Goal: Check status: Check status

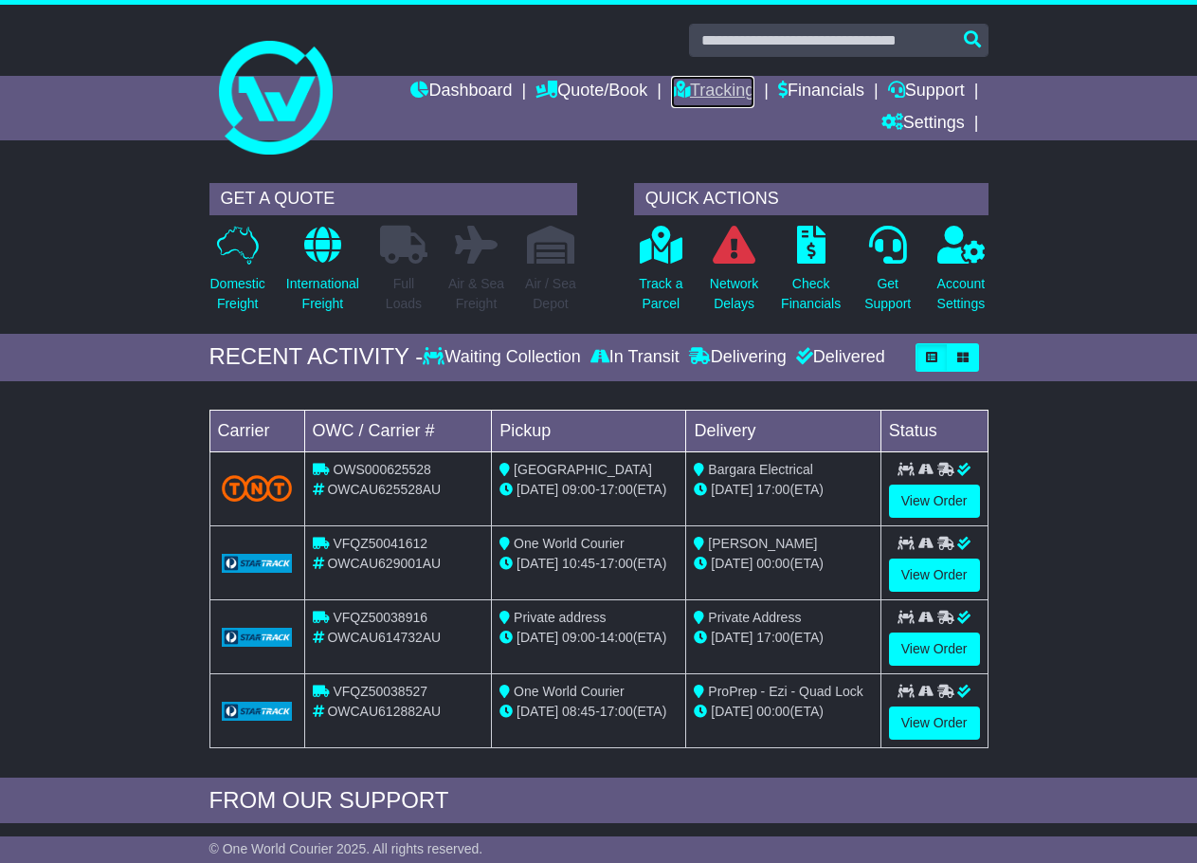
click at [714, 87] on link "Tracking" at bounding box center [712, 92] width 83 height 32
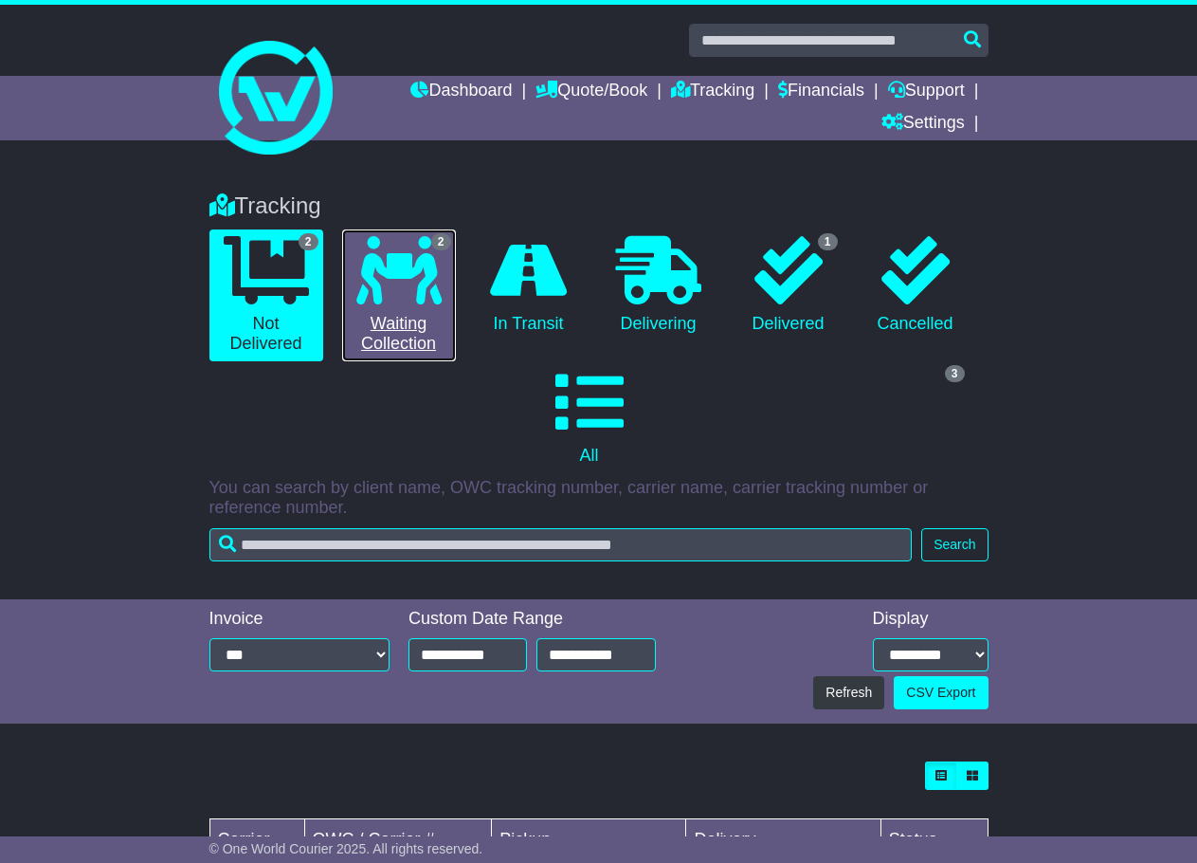
click at [413, 288] on icon at bounding box center [398, 270] width 85 height 68
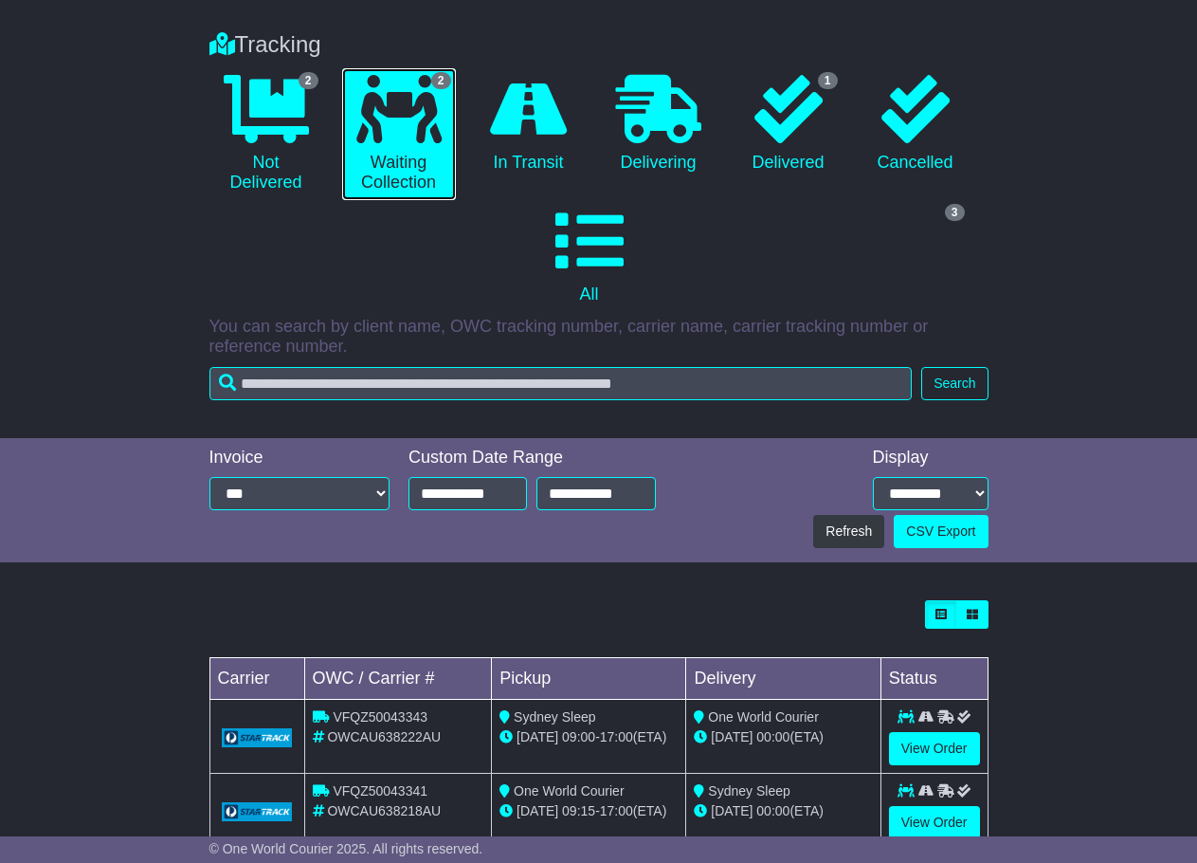
scroll to position [213, 0]
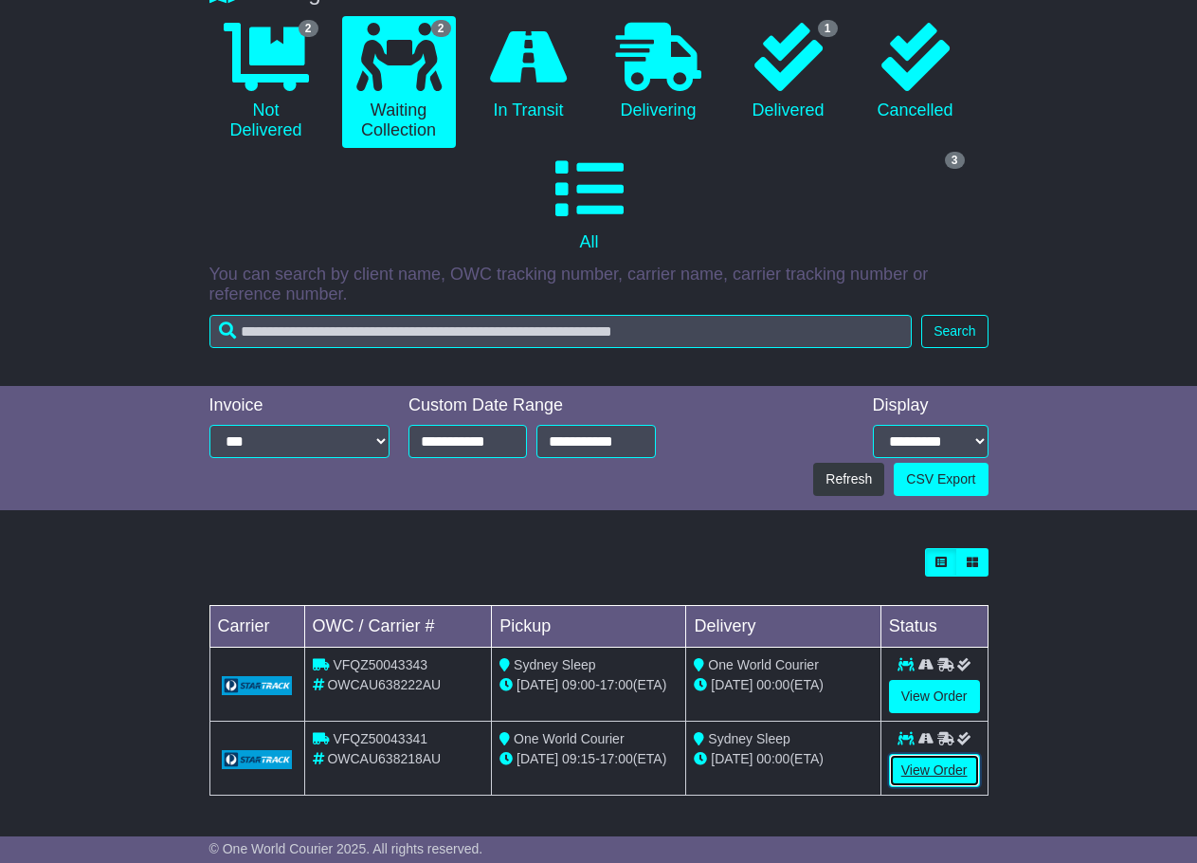
click at [935, 776] on link "View Order" at bounding box center [934, 770] width 91 height 33
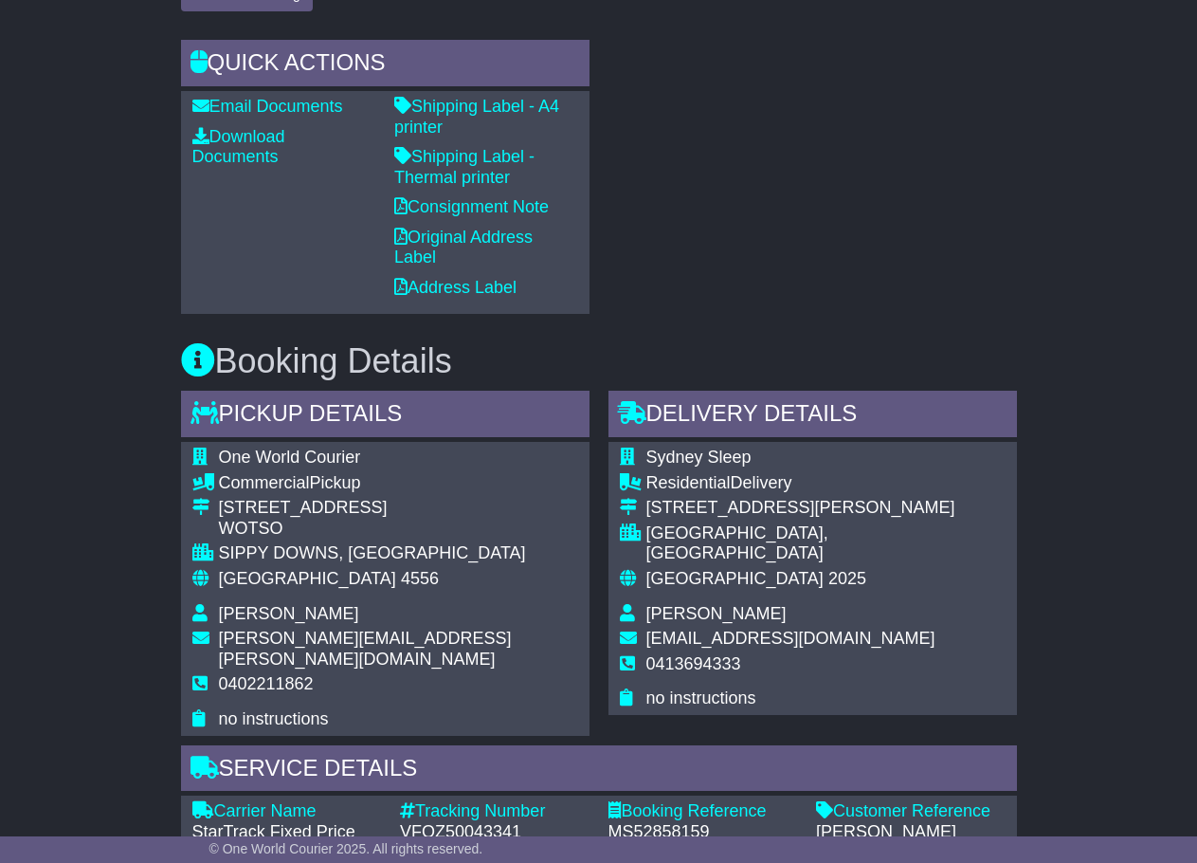
scroll to position [910, 0]
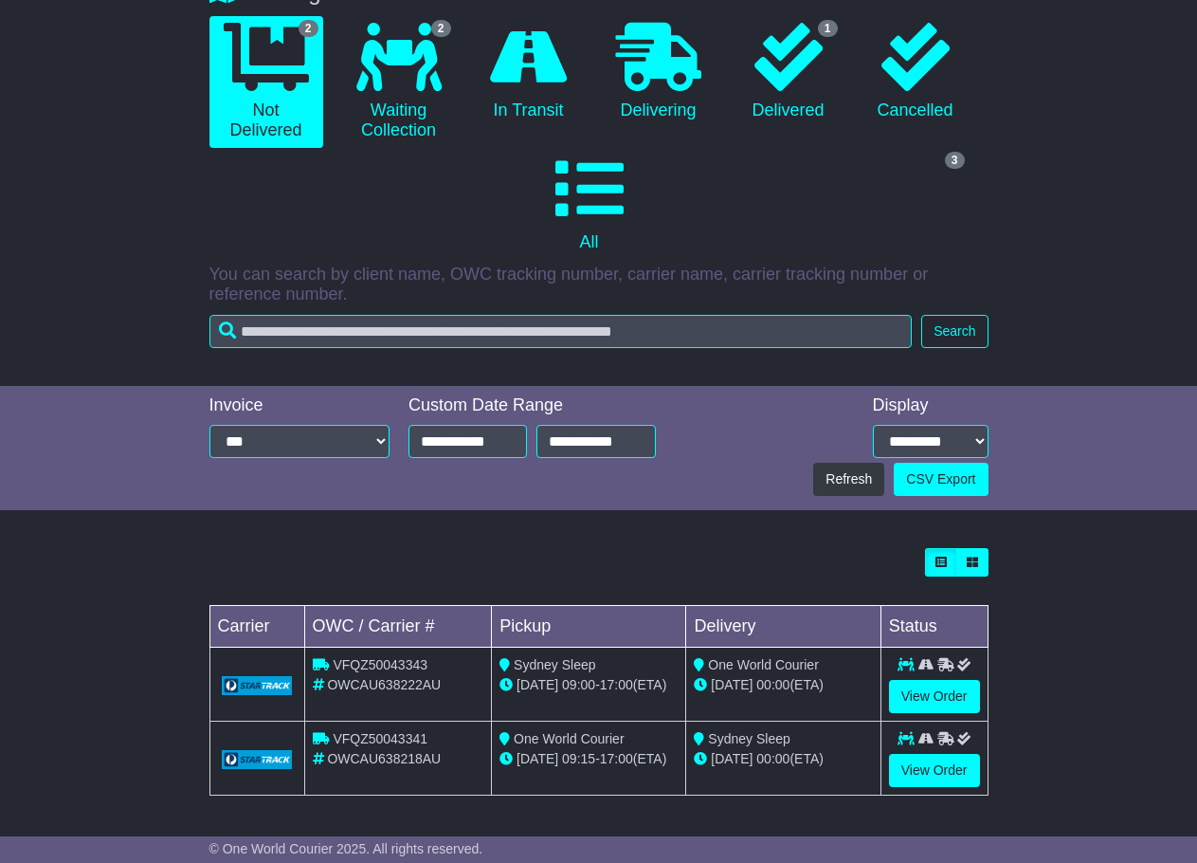
click at [382, 763] on span "OWCAU638218AU" at bounding box center [384, 758] width 114 height 15
click at [403, 688] on span "OWCAU638222AU" at bounding box center [384, 684] width 114 height 15
click at [403, 687] on span "OWCAU638222AU" at bounding box center [384, 684] width 114 height 15
drag, startPoint x: 402, startPoint y: 689, endPoint x: 471, endPoint y: 415, distance: 282.6
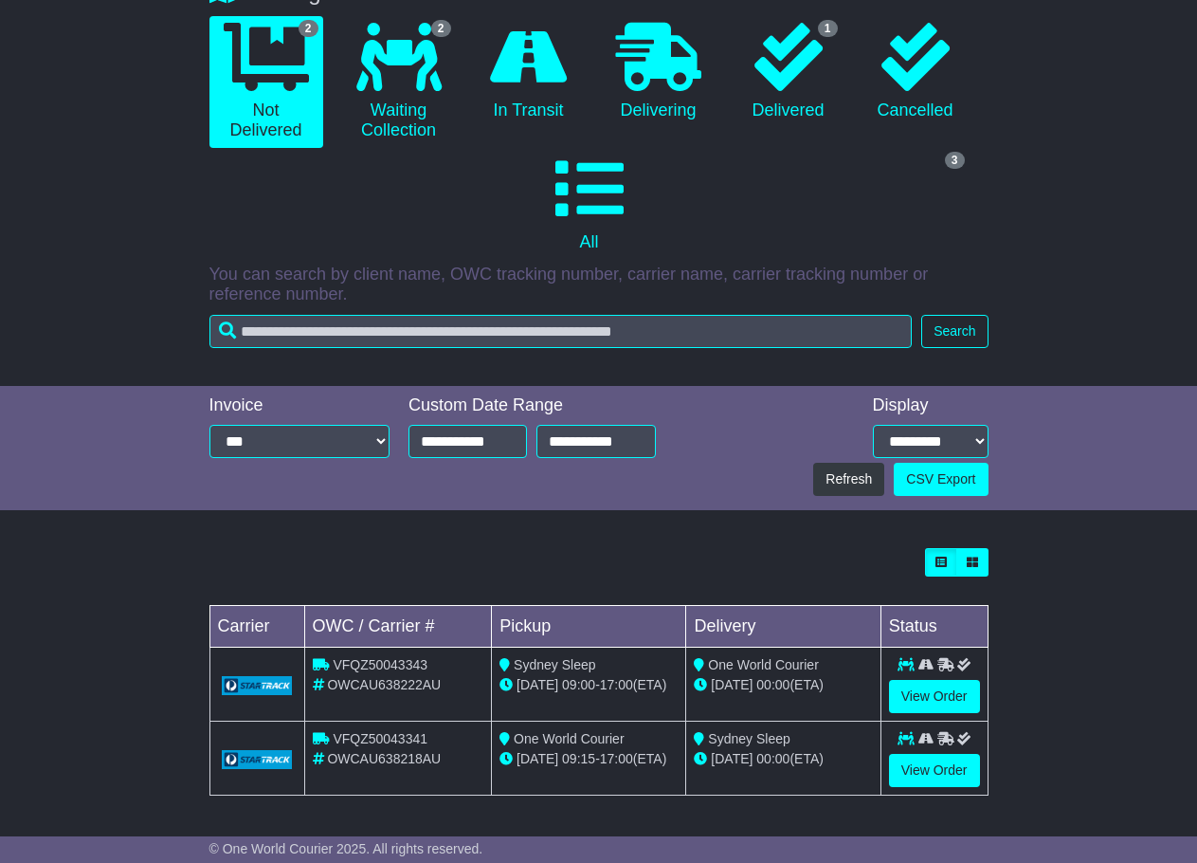
click at [471, 415] on div "Custom Date Range" at bounding box center [532, 405] width 247 height 21
click at [370, 685] on span "OWCAU638222AU" at bounding box center [384, 684] width 114 height 15
copy span "OWCAU638222AU"
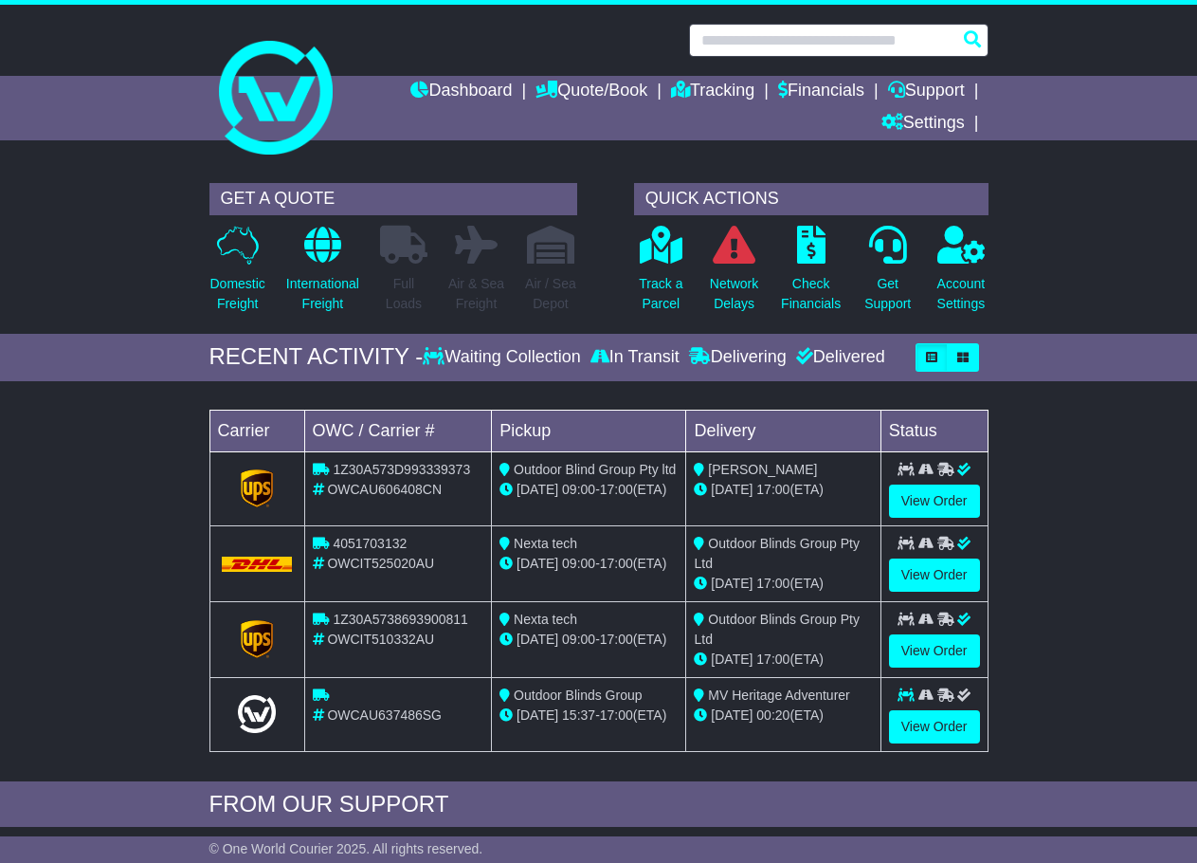
paste input "**********"
type input "**********"
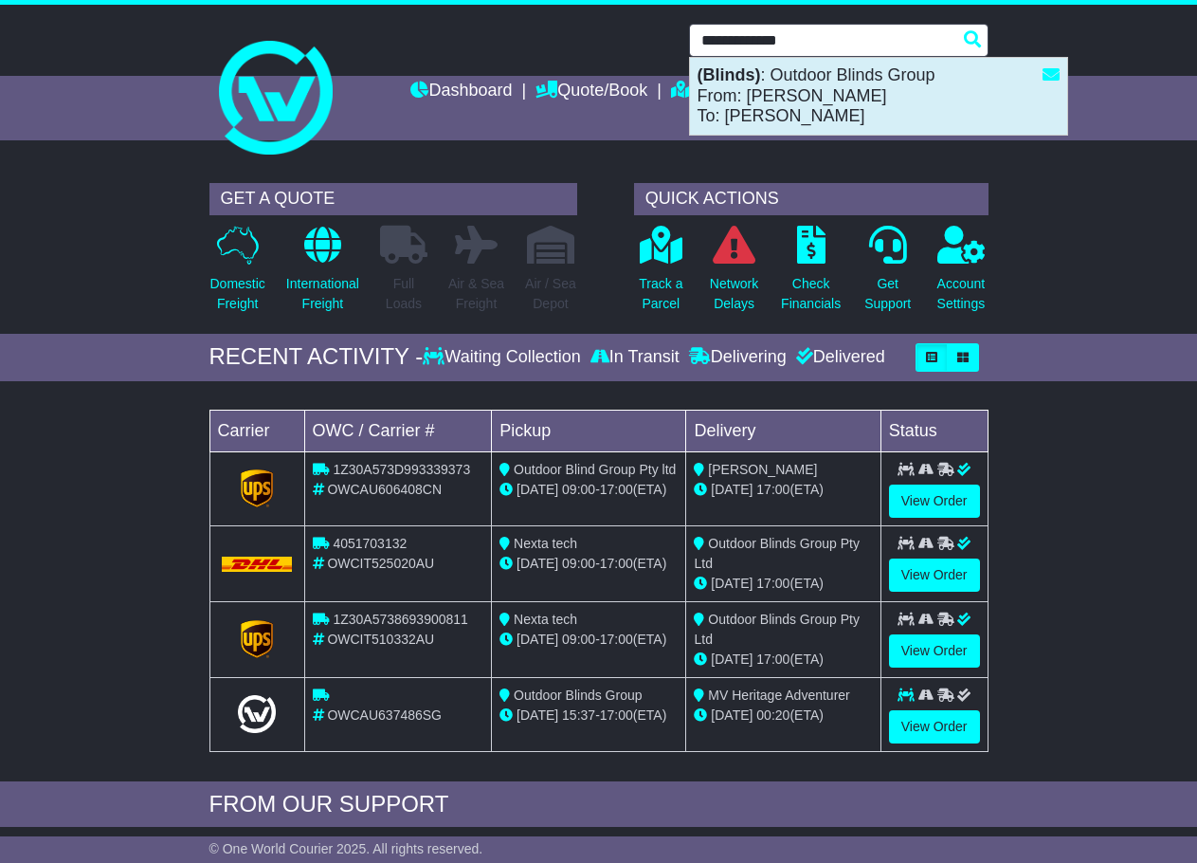
click at [818, 98] on div "(Blinds) : Outdoor Blinds Group From: Susan Dimaris To: Susan Dimaris" at bounding box center [878, 96] width 377 height 77
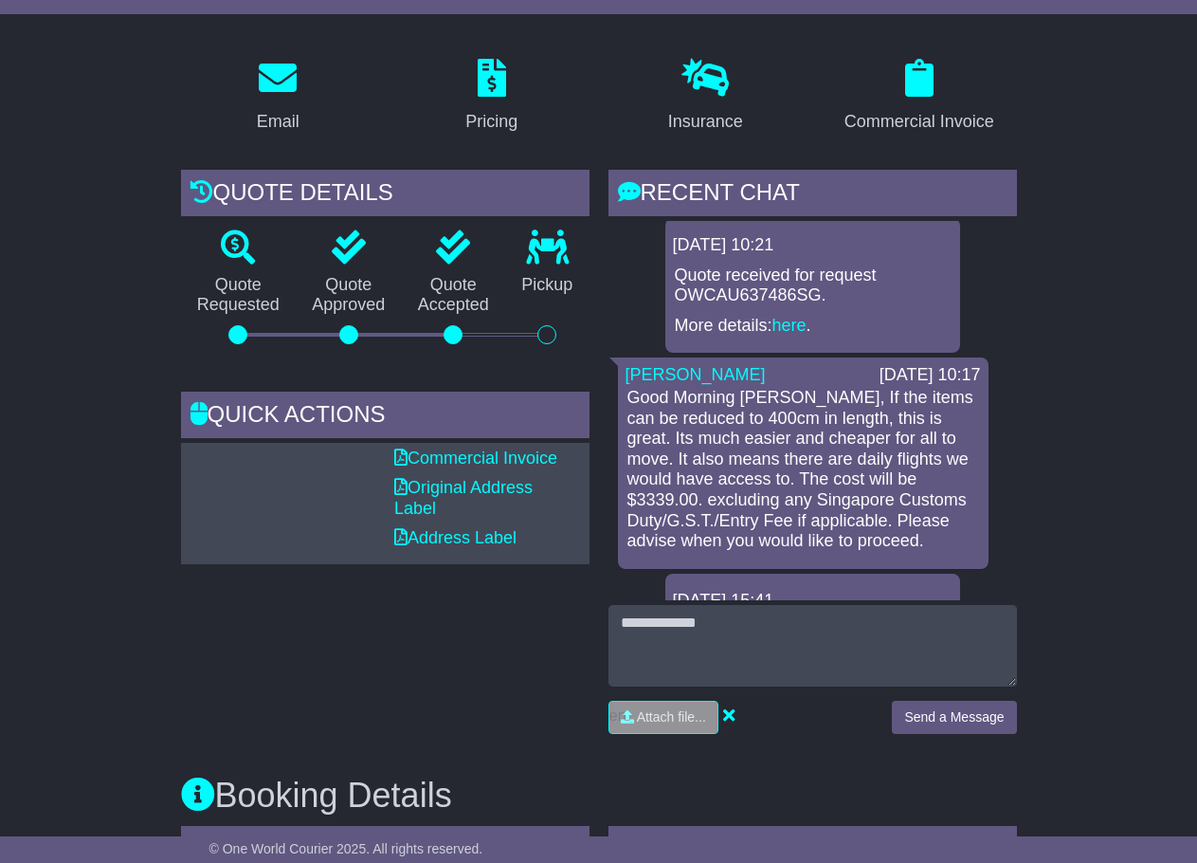
scroll to position [566, 0]
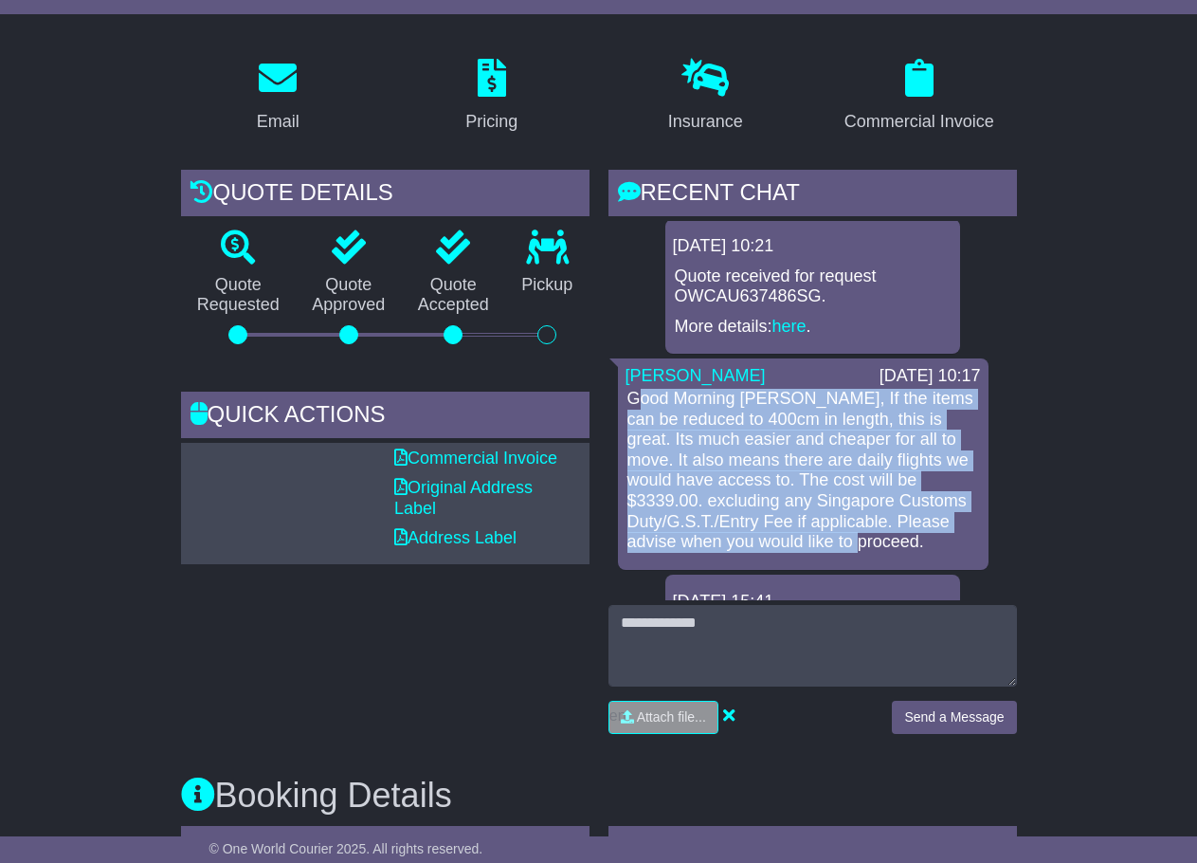
drag, startPoint x: 635, startPoint y: 375, endPoint x: 953, endPoint y: 531, distance: 353.6
click at [953, 531] on p "Good Morning [PERSON_NAME], If the items can be reduced to 400cm in length, thi…" at bounding box center [804, 471] width 352 height 164
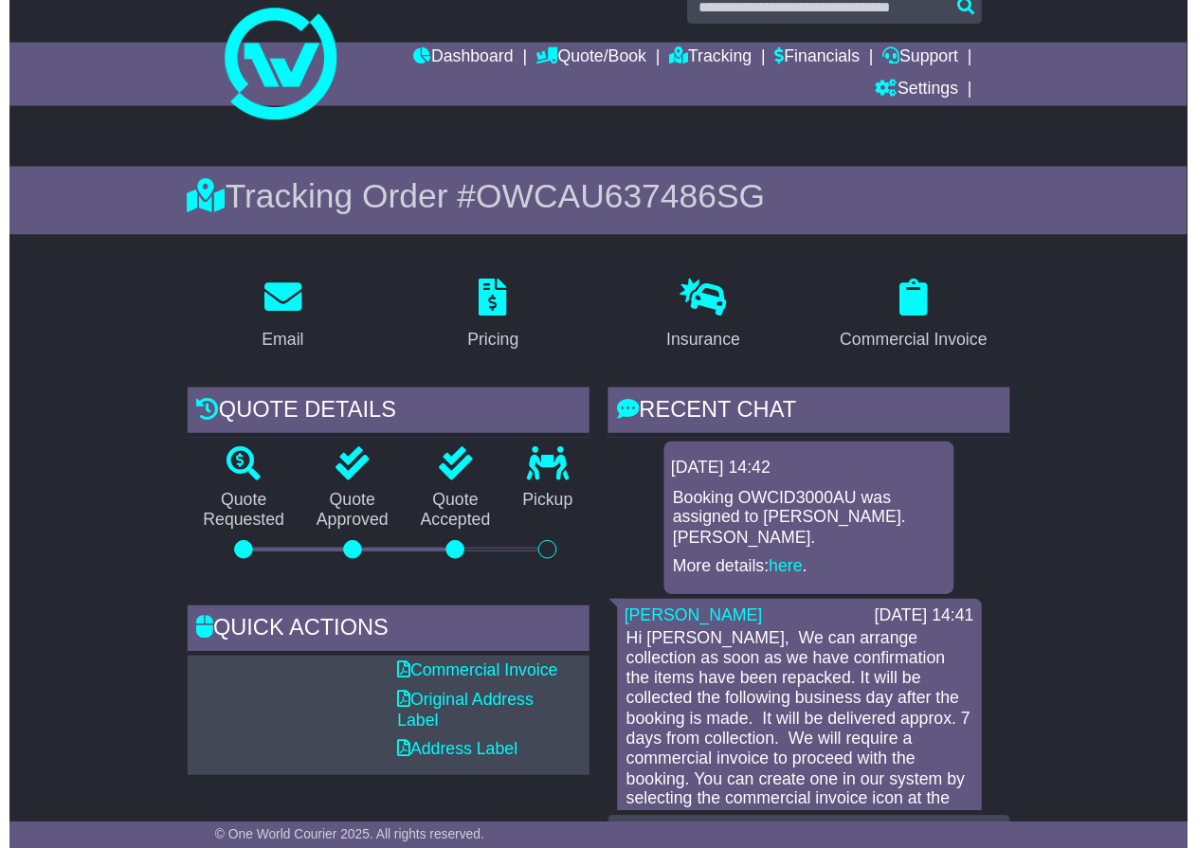
scroll to position [0, 0]
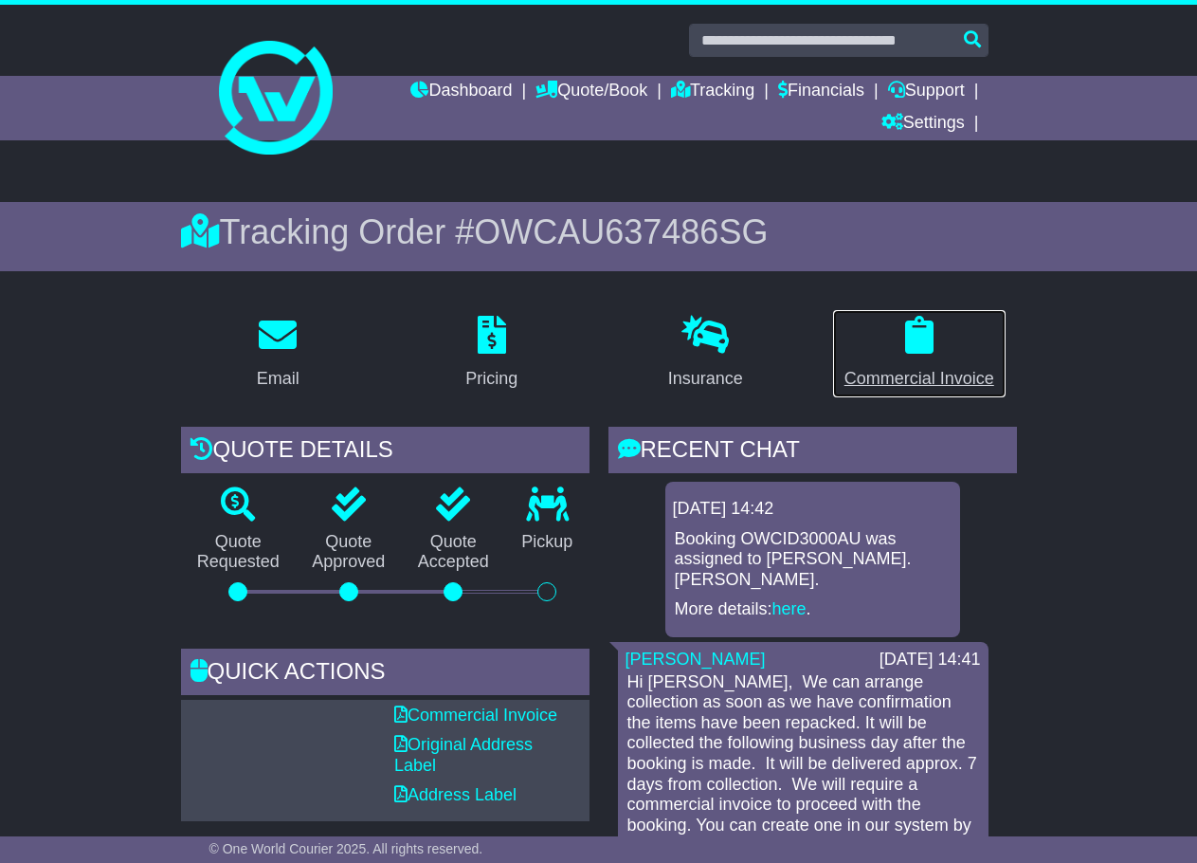
click at [924, 358] on link "Commercial Invoice" at bounding box center [919, 353] width 174 height 89
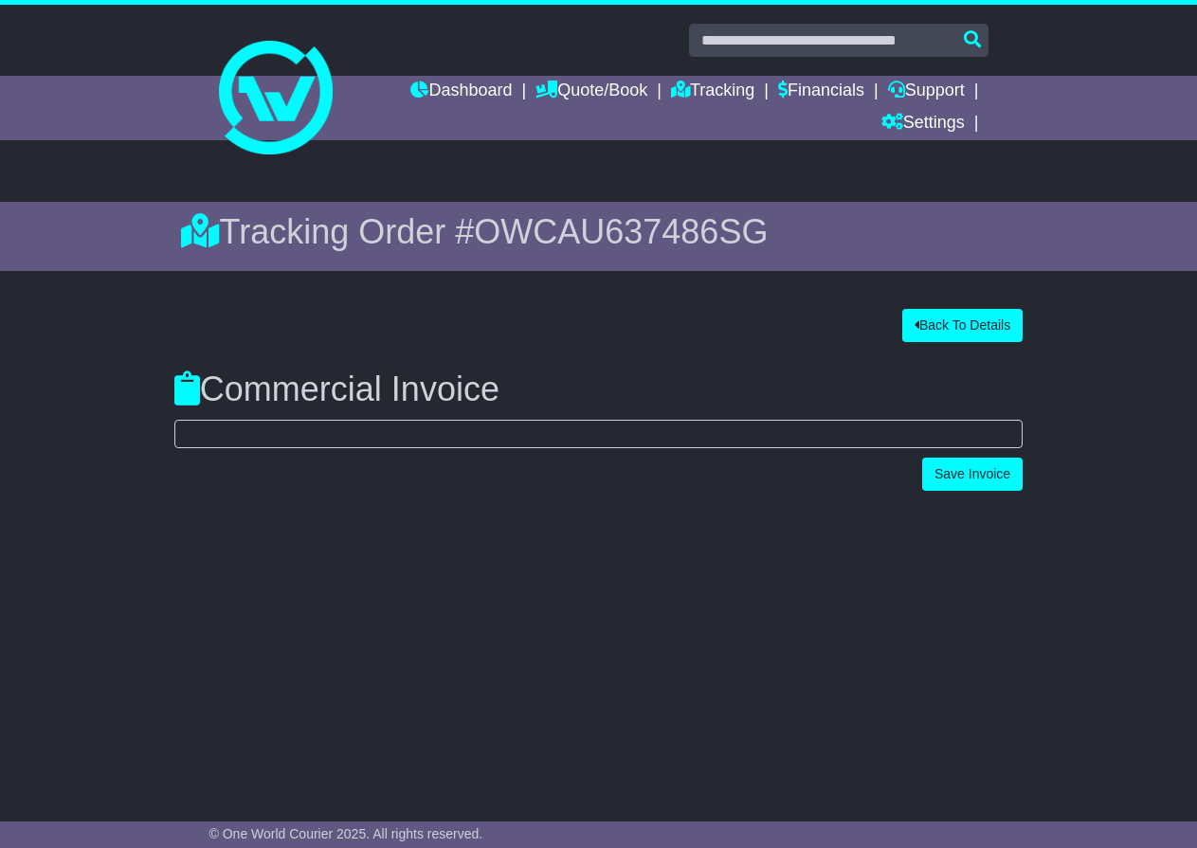
select select "******"
select select "**"
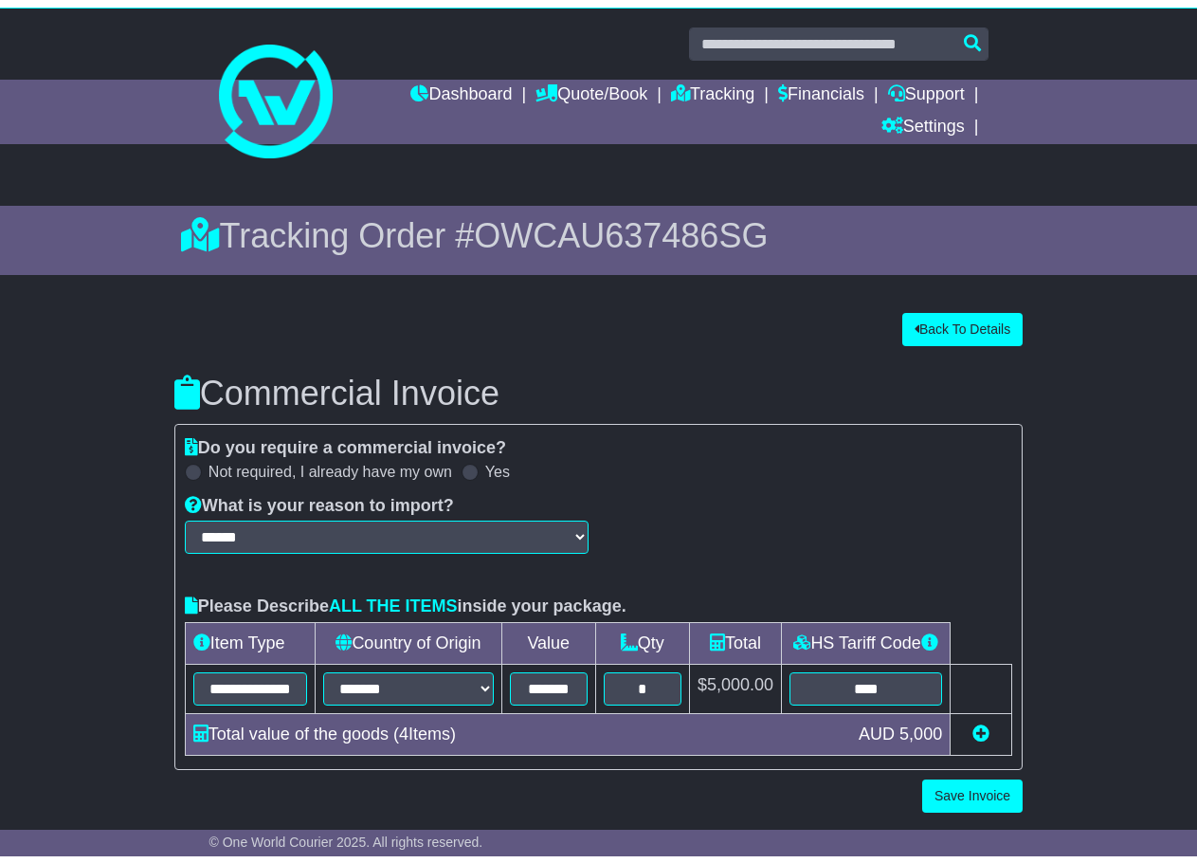
scroll to position [8, 0]
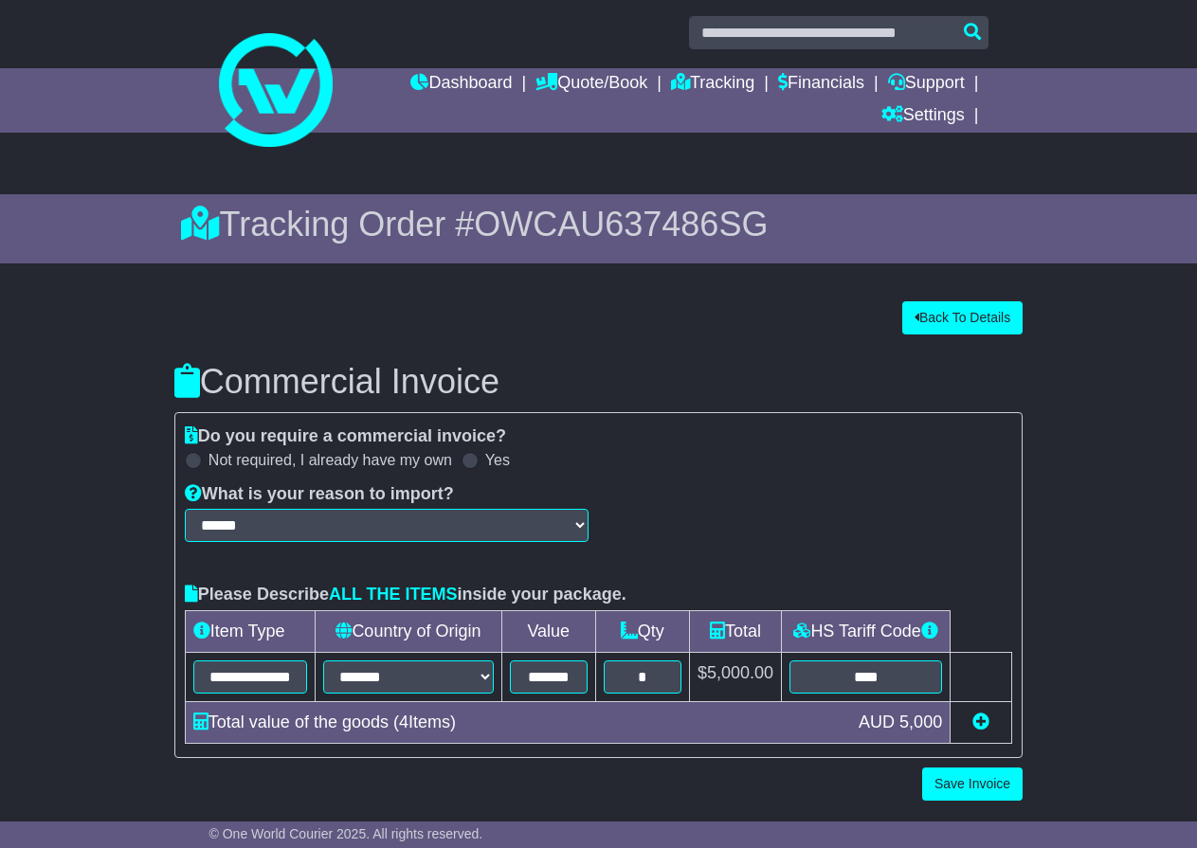
click at [1102, 589] on div "**********" at bounding box center [599, 551] width 1216 height 519
click at [990, 320] on button "Back To Details" at bounding box center [962, 317] width 120 height 33
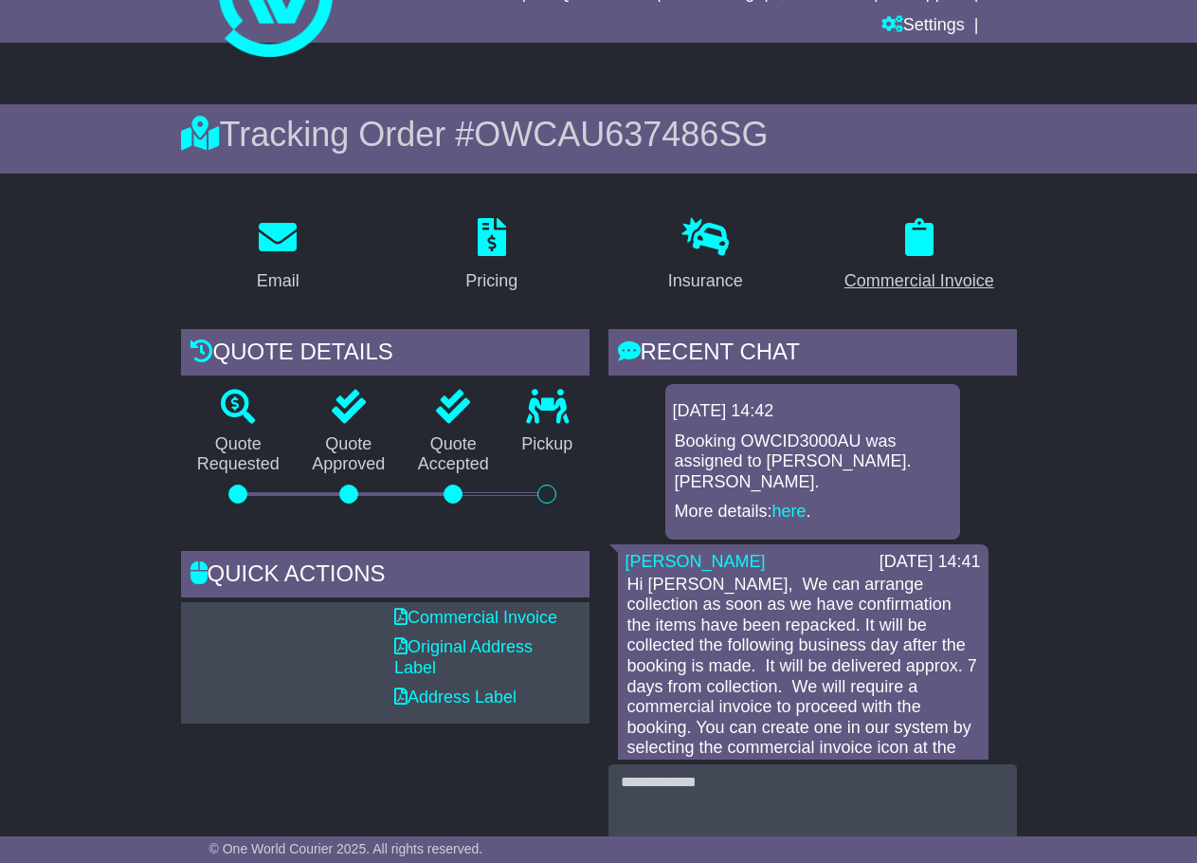
scroll to position [101, 0]
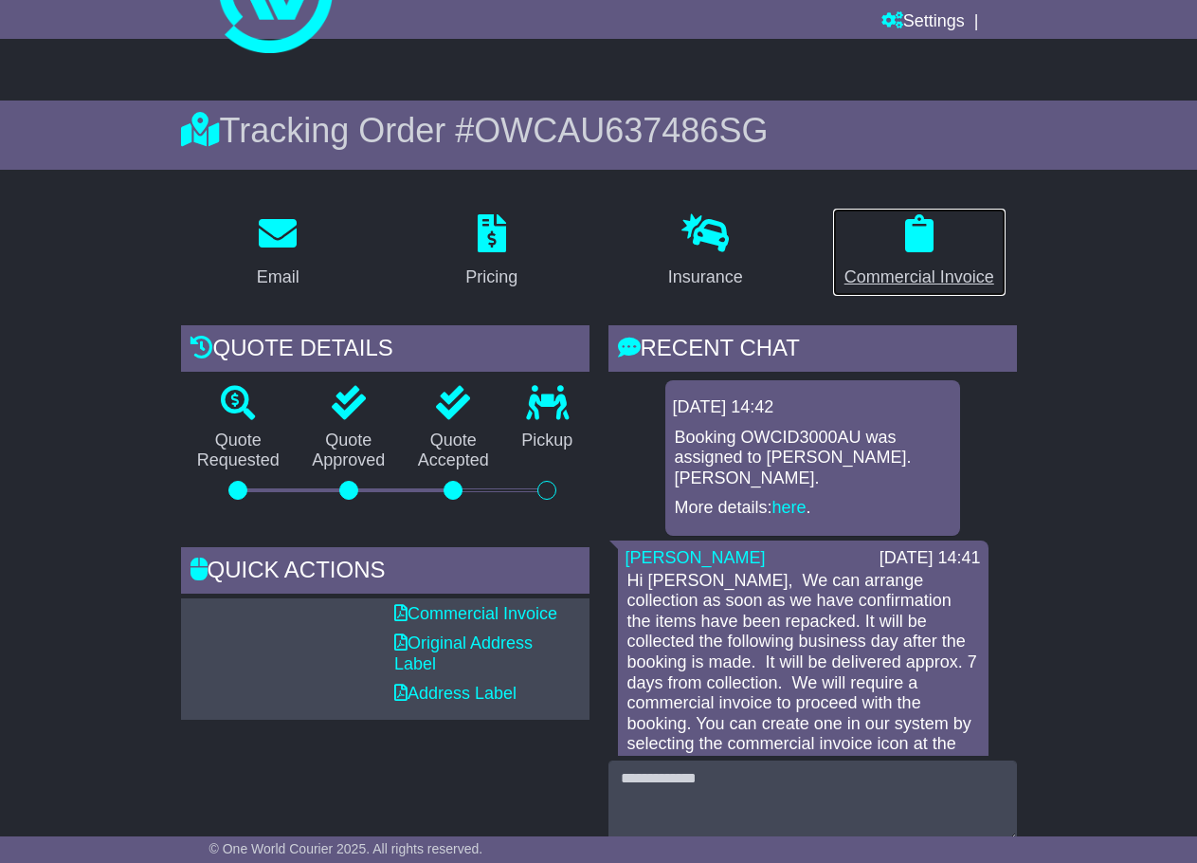
click at [926, 249] on icon at bounding box center [919, 233] width 28 height 38
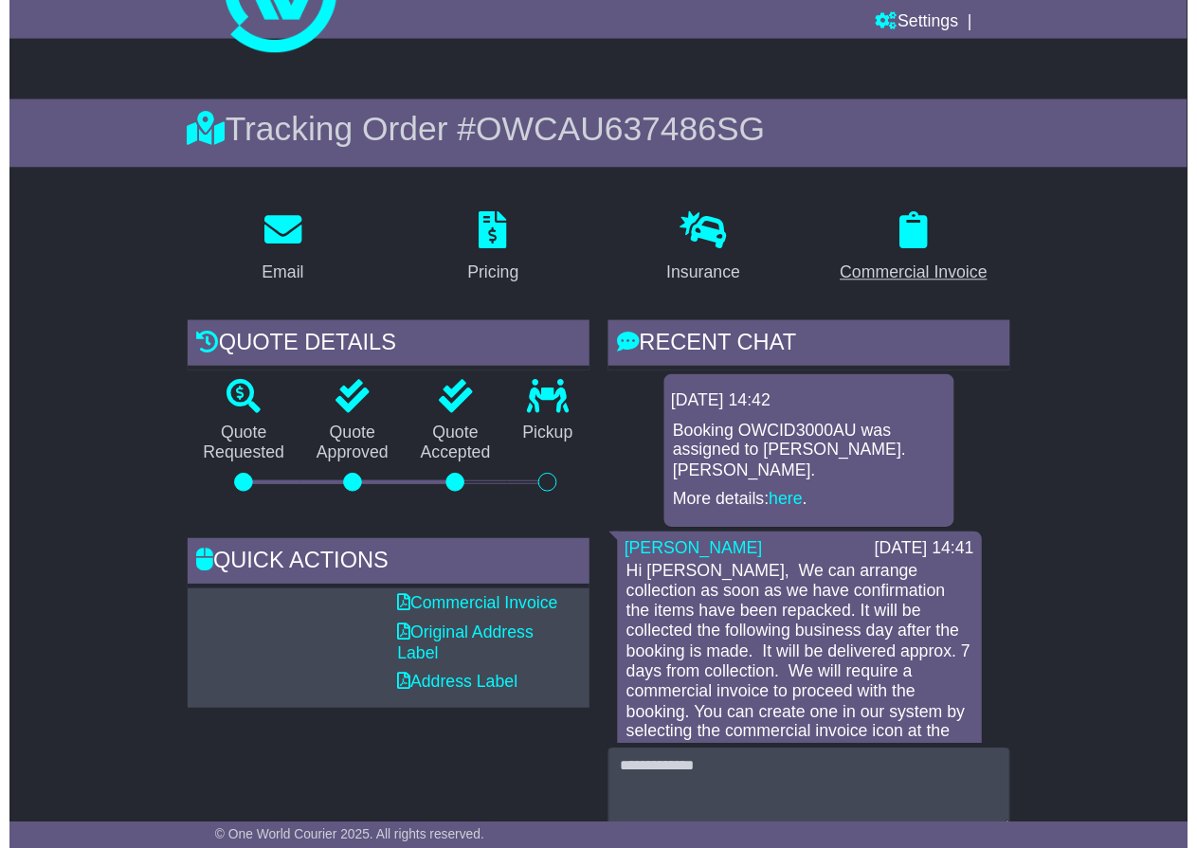
scroll to position [0, 0]
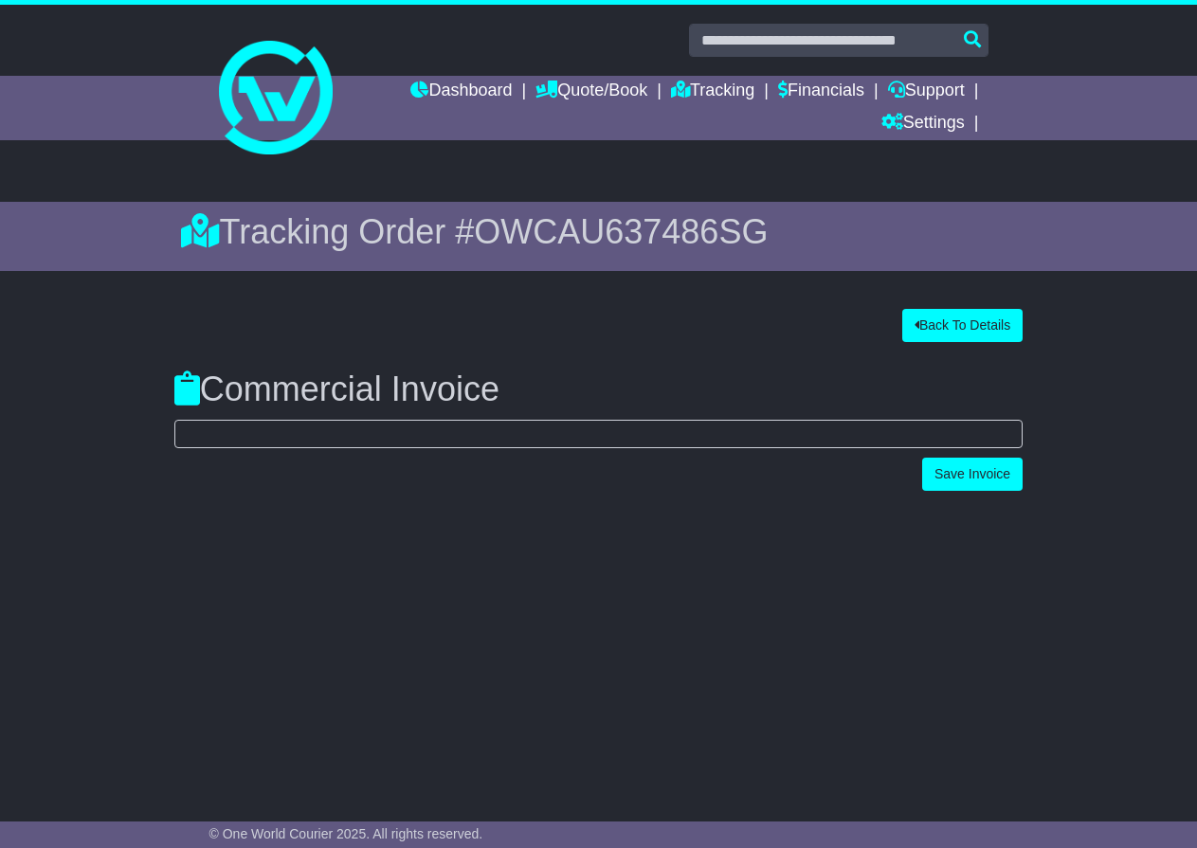
select select "******"
select select "**"
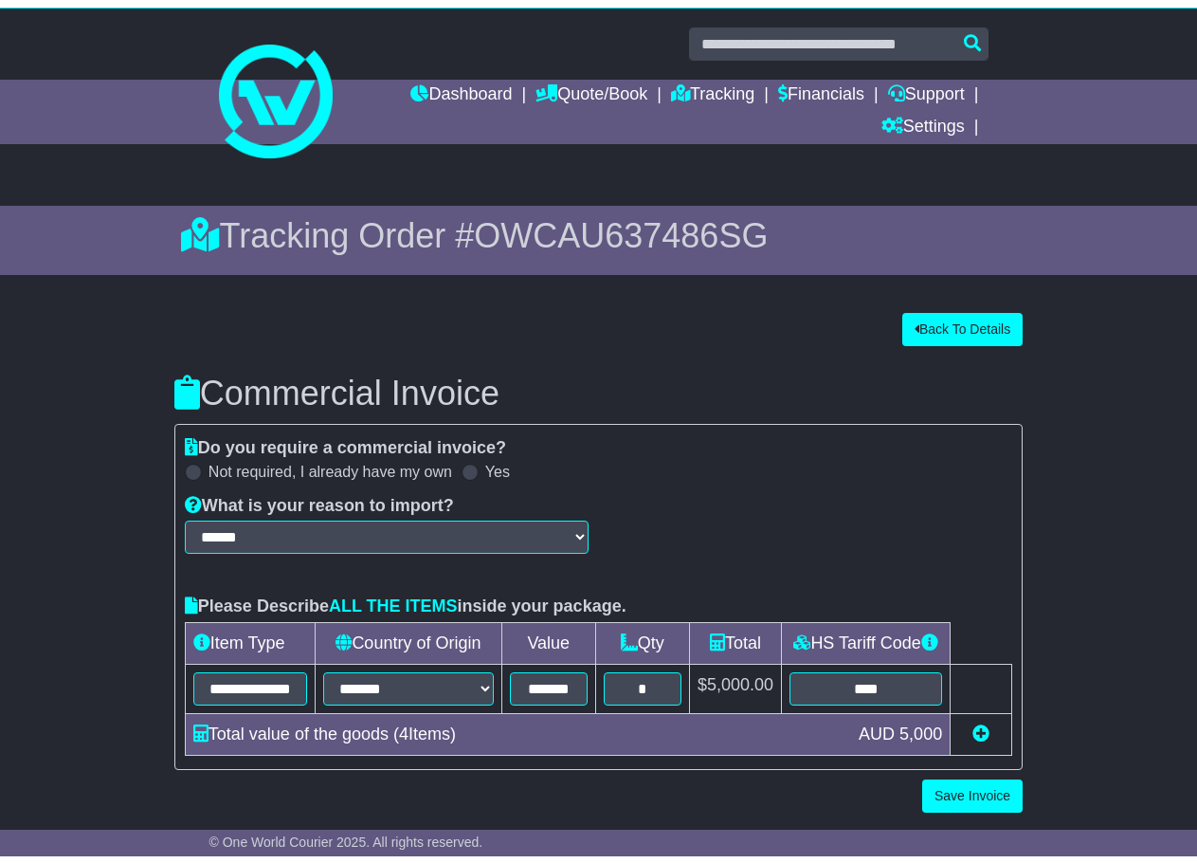
scroll to position [8, 0]
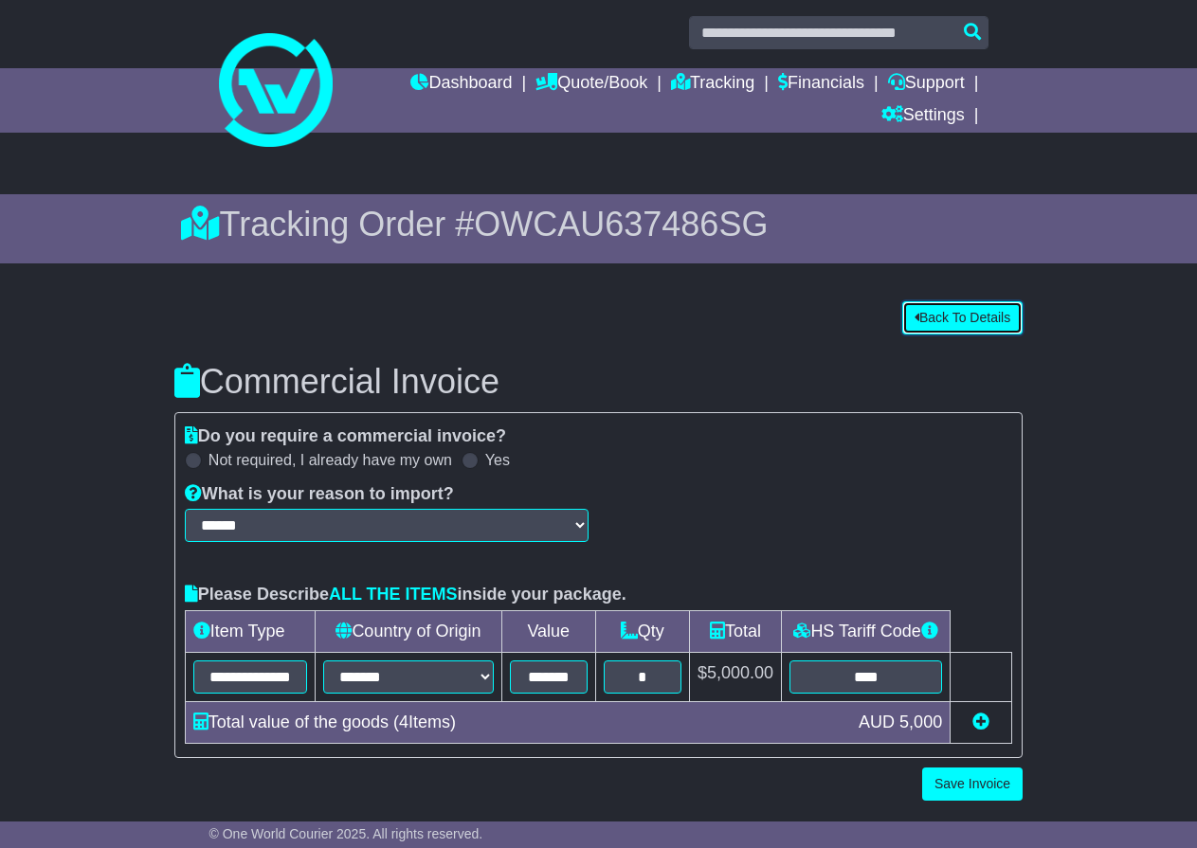
click at [986, 319] on button "Back To Details" at bounding box center [962, 317] width 120 height 33
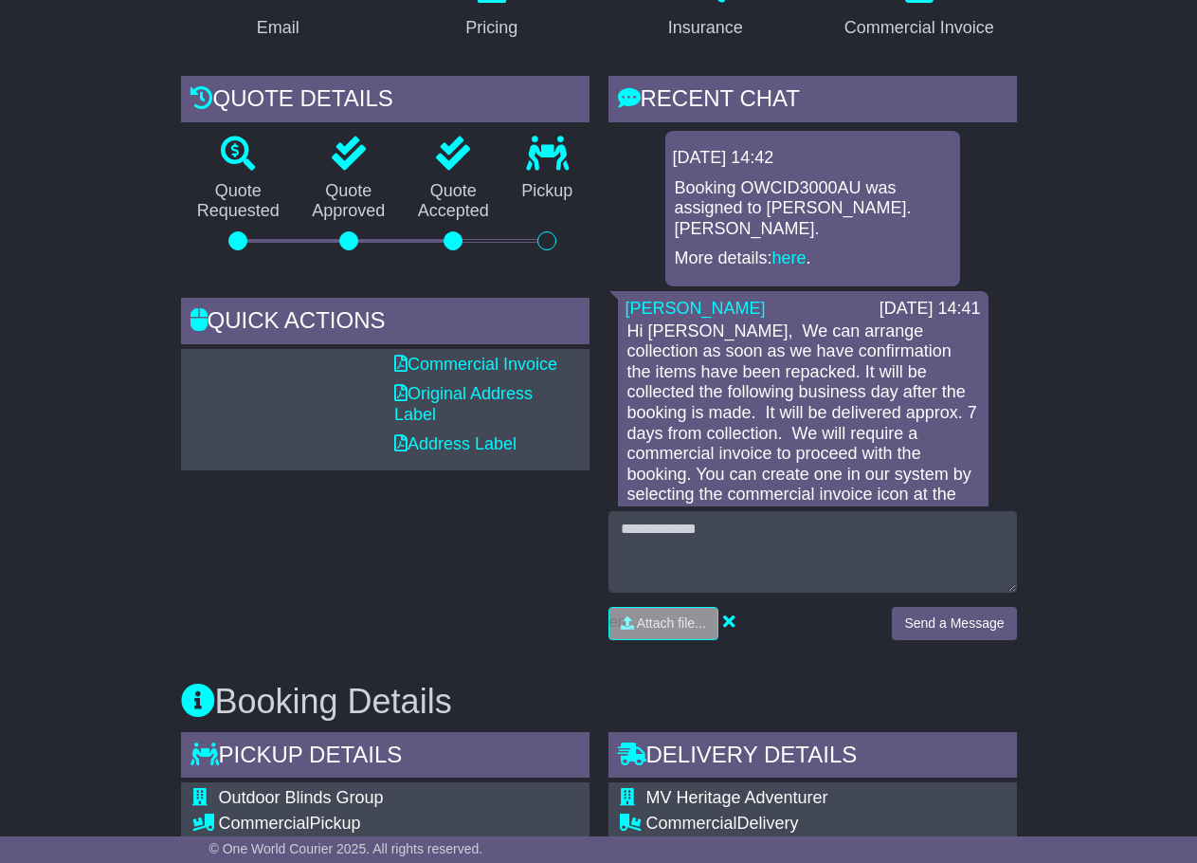
scroll to position [385, 0]
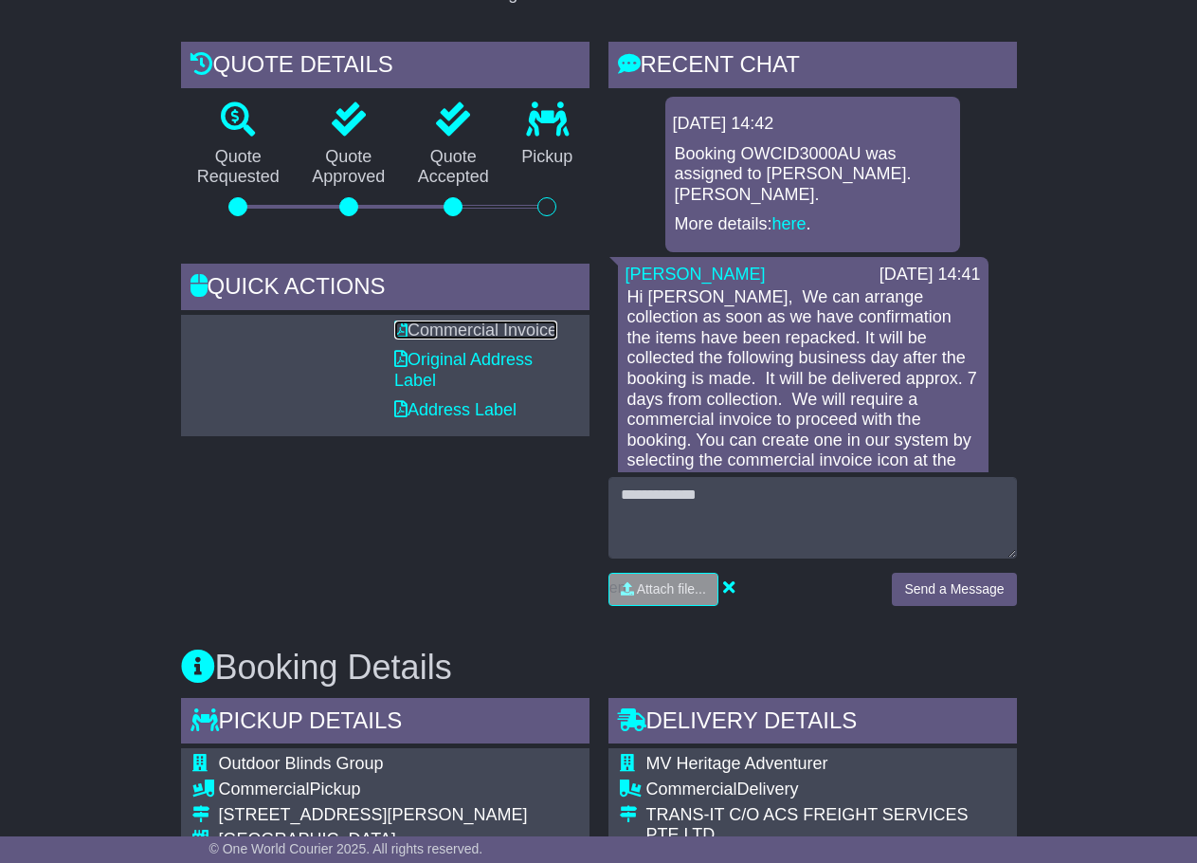
click at [469, 329] on link "Commercial Invoice" at bounding box center [475, 329] width 163 height 19
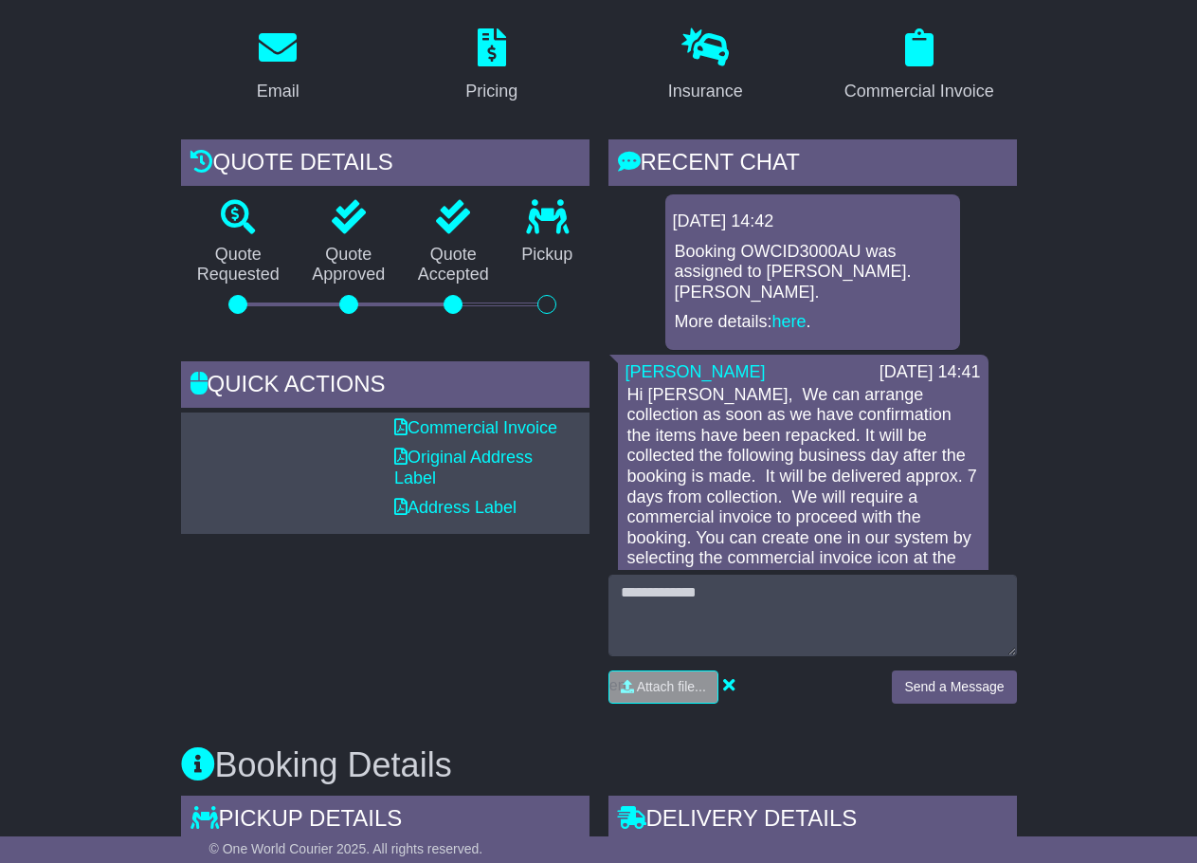
scroll to position [0, 0]
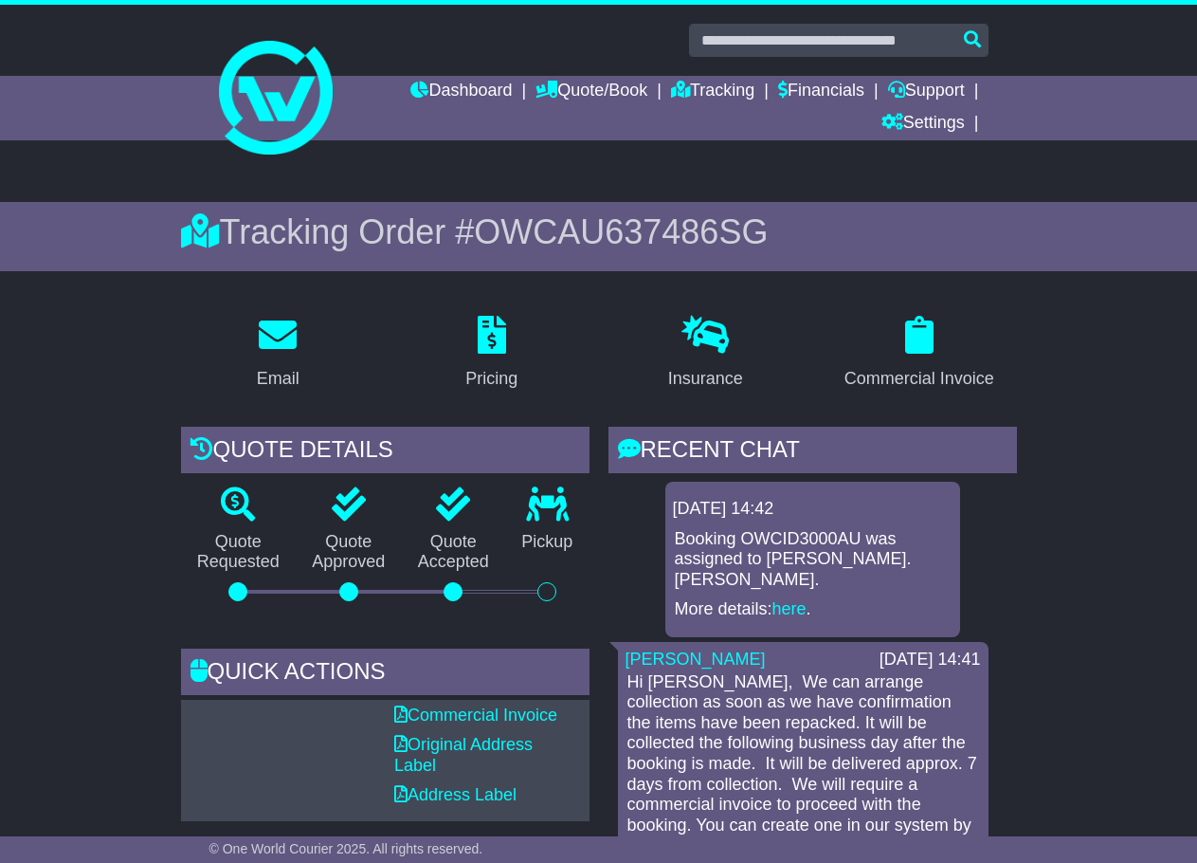
click at [612, 204] on div "Tracking Order # OWCAU637486SG" at bounding box center [599, 236] width 798 height 69
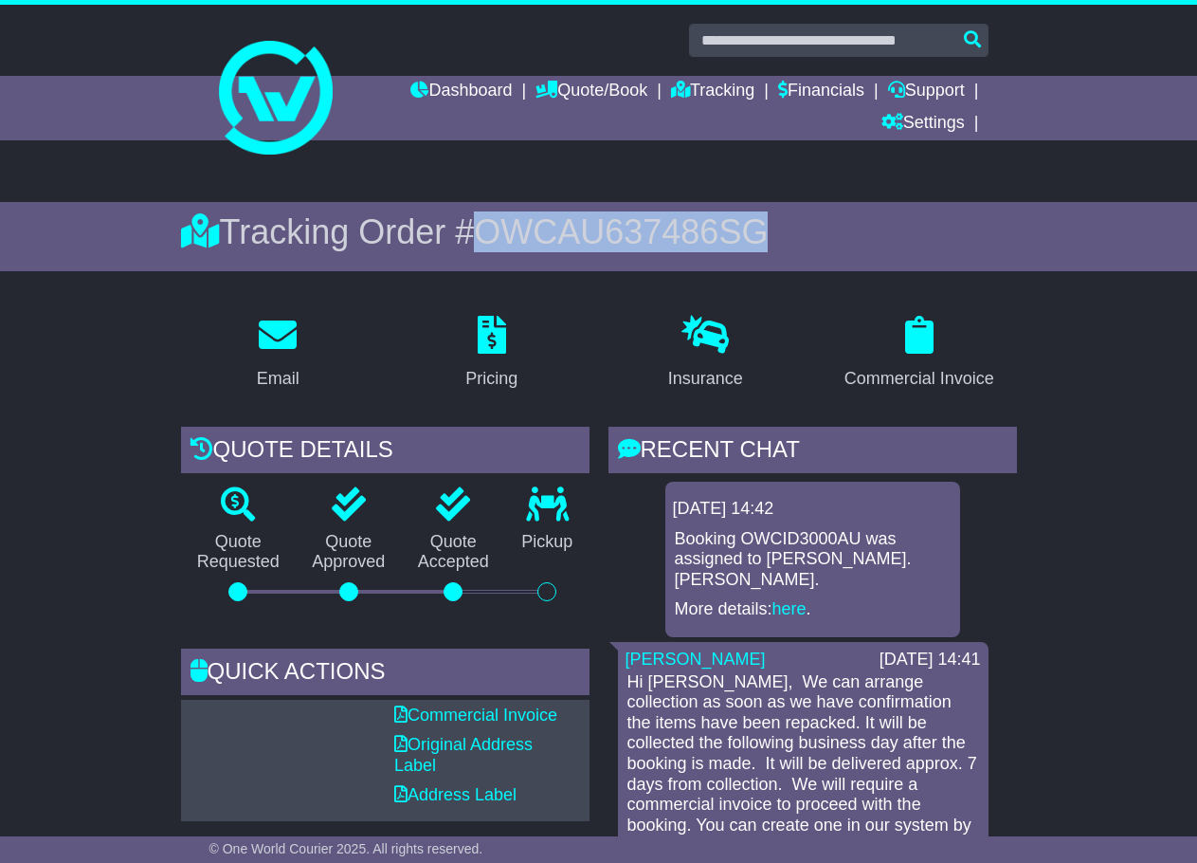
click at [612, 204] on div "Tracking Order # OWCAU637486SG" at bounding box center [599, 236] width 798 height 69
click at [574, 222] on span "OWCAU637486SG" at bounding box center [621, 231] width 294 height 39
